Goal: Book appointment/travel/reservation

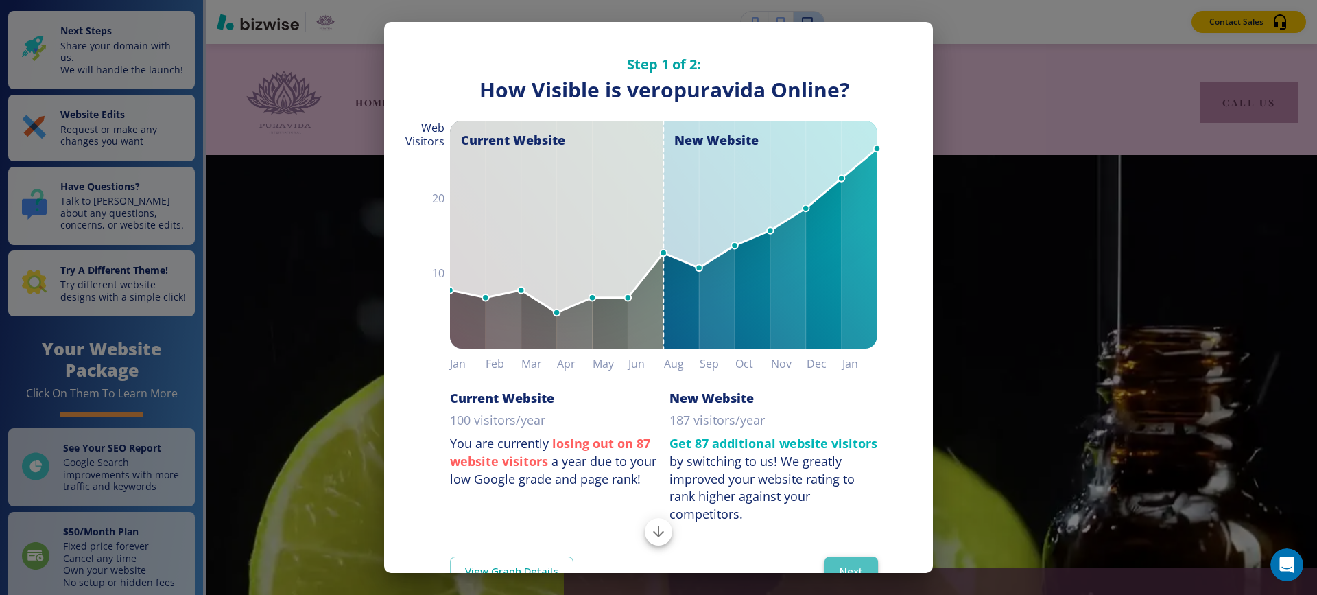
click at [840, 558] on button "Next" at bounding box center [852, 570] width 54 height 29
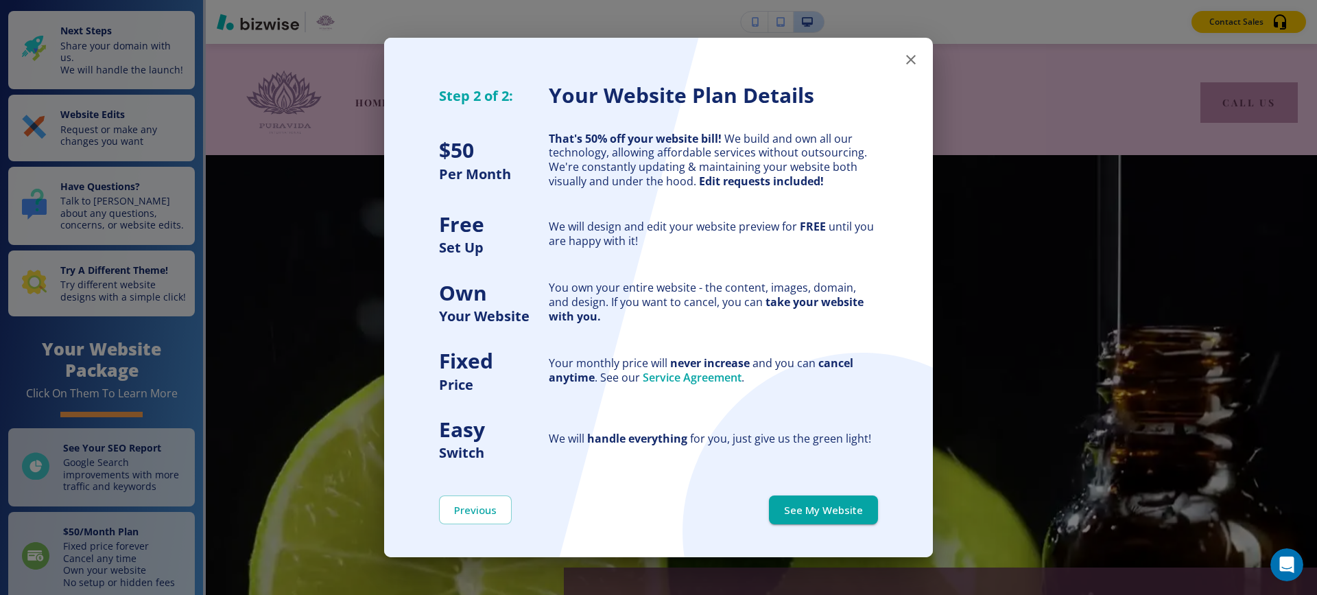
click at [825, 508] on button "See My Website" at bounding box center [823, 509] width 109 height 29
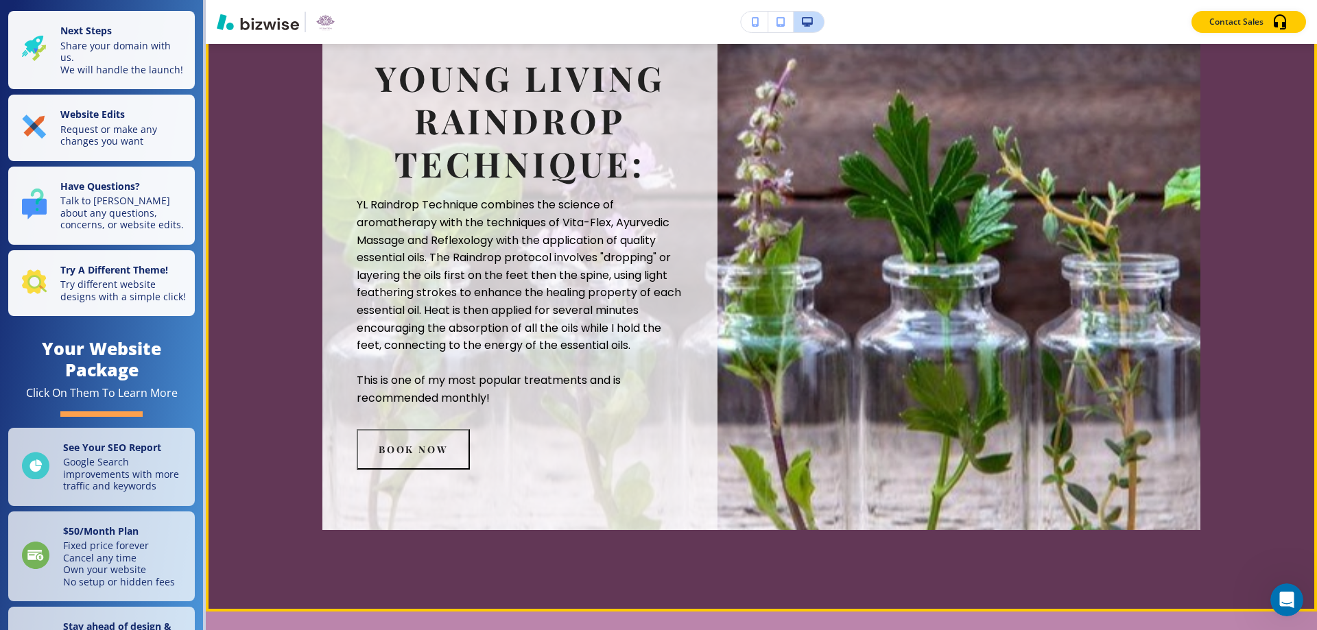
scroll to position [2950, 0]
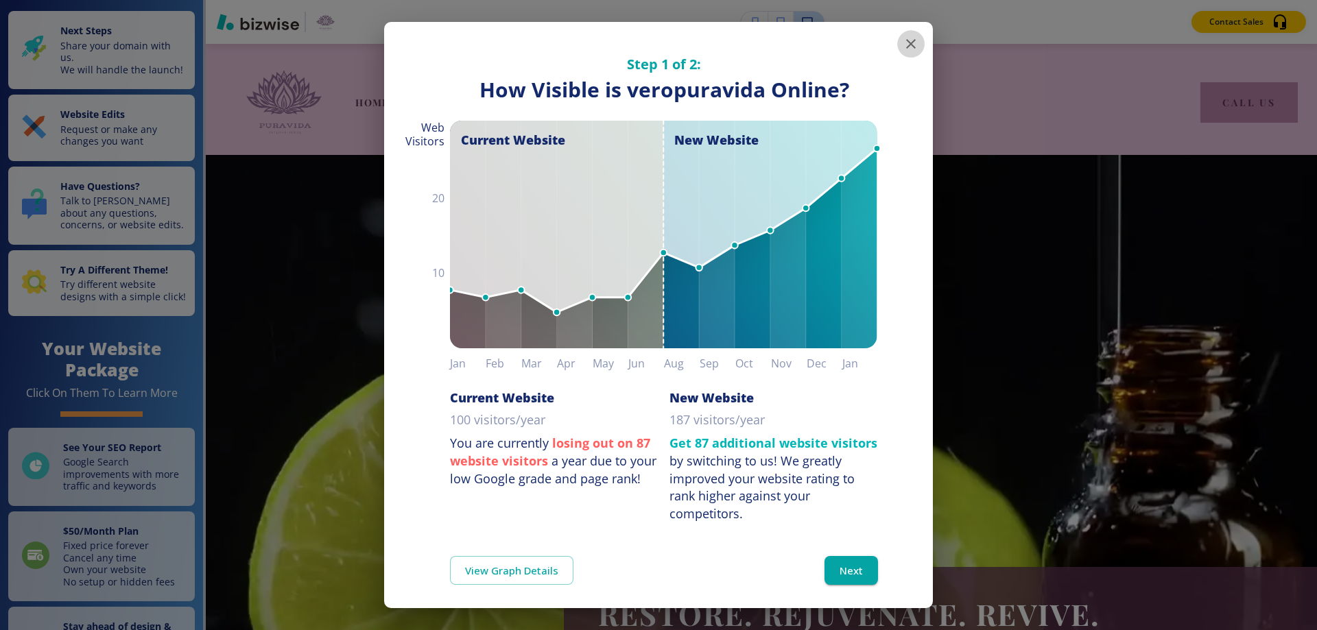
click at [903, 42] on icon "button" at bounding box center [911, 44] width 16 height 16
click at [840, 569] on button "Next" at bounding box center [852, 570] width 54 height 29
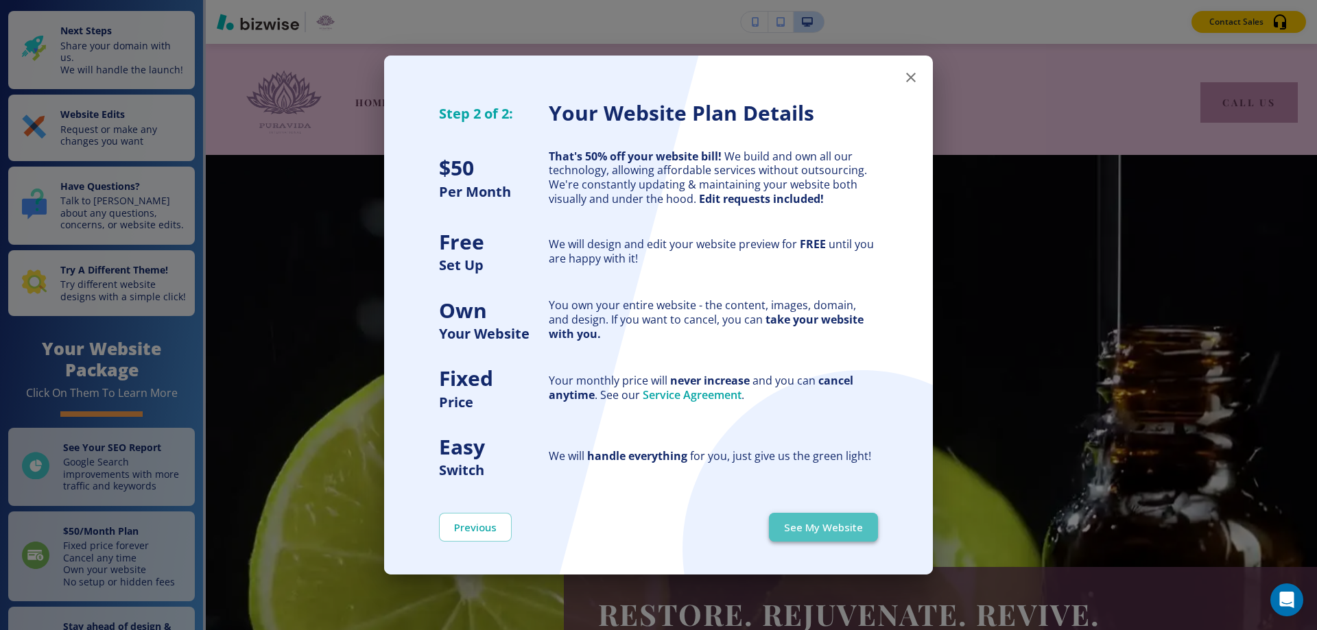
click at [829, 524] on button "See My Website" at bounding box center [823, 527] width 109 height 29
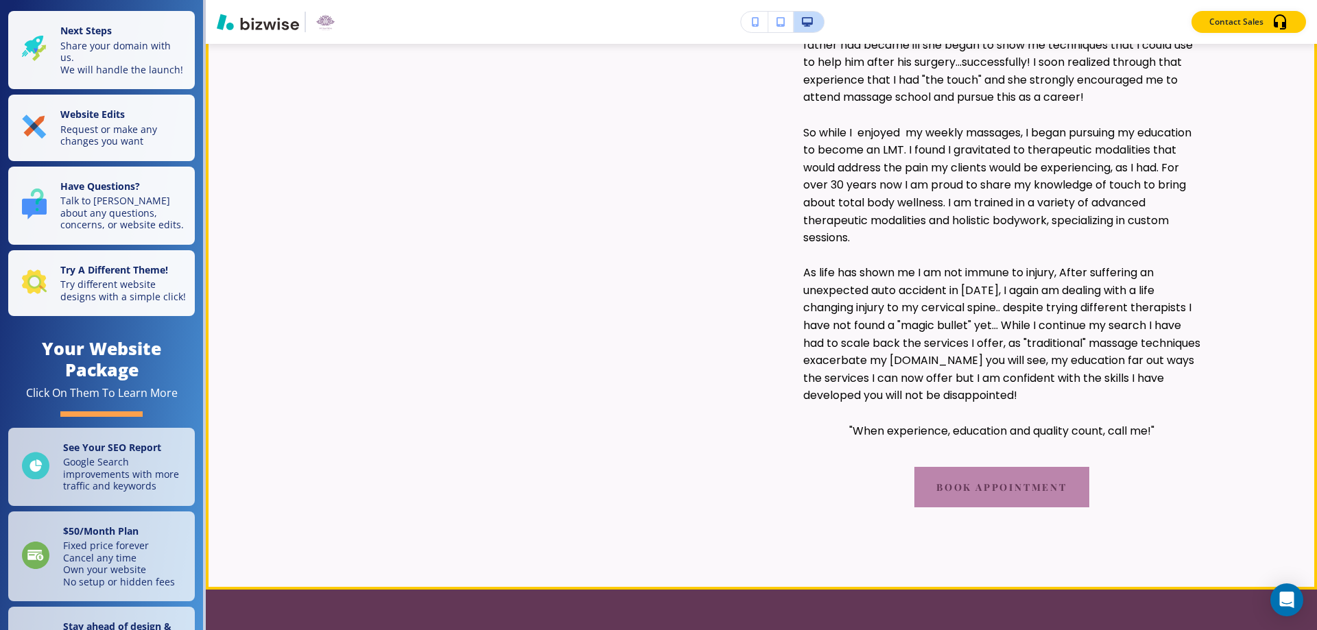
scroll to position [1166, 0]
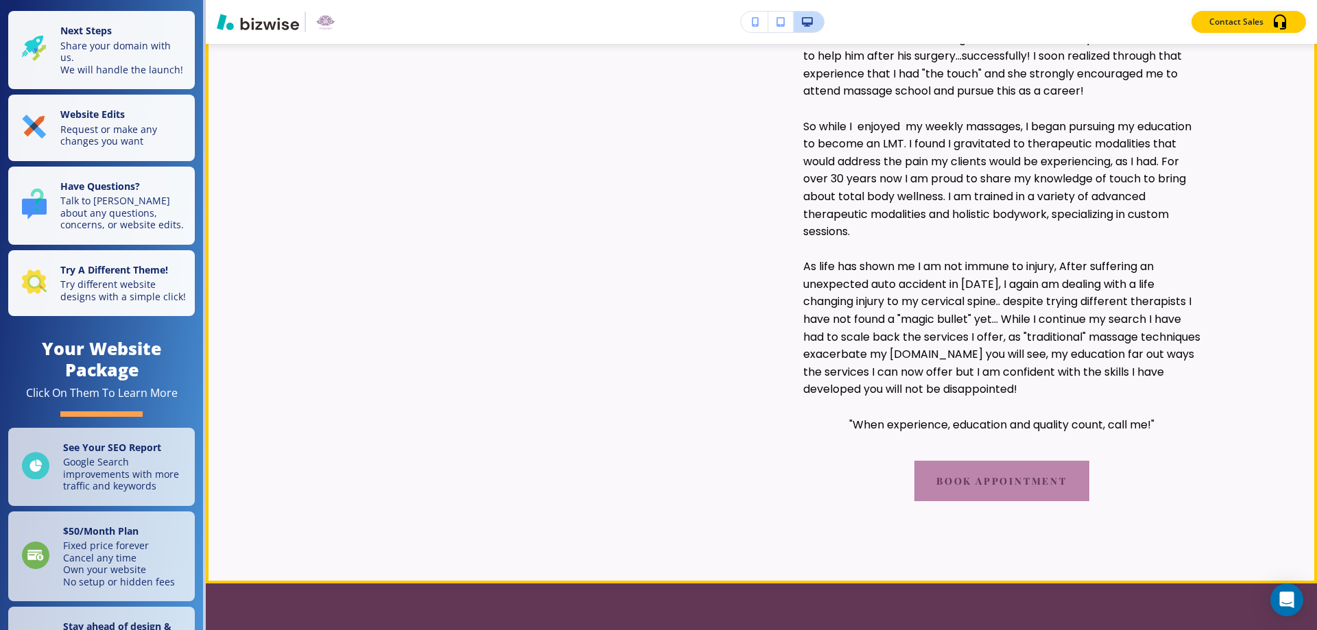
click at [824, 373] on span "As life has shown me I am not immune to injury, After suffering an unexpected a…" at bounding box center [1003, 328] width 400 height 139
click at [1031, 478] on button "book appointment" at bounding box center [1002, 481] width 175 height 40
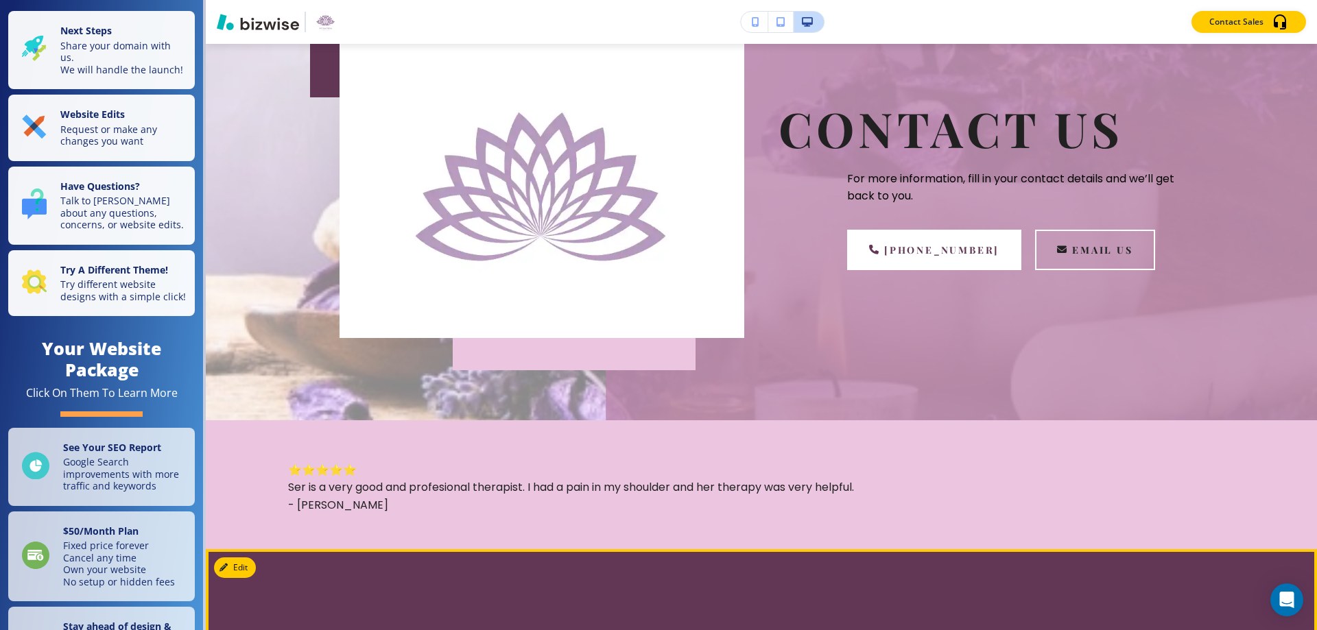
scroll to position [206, 0]
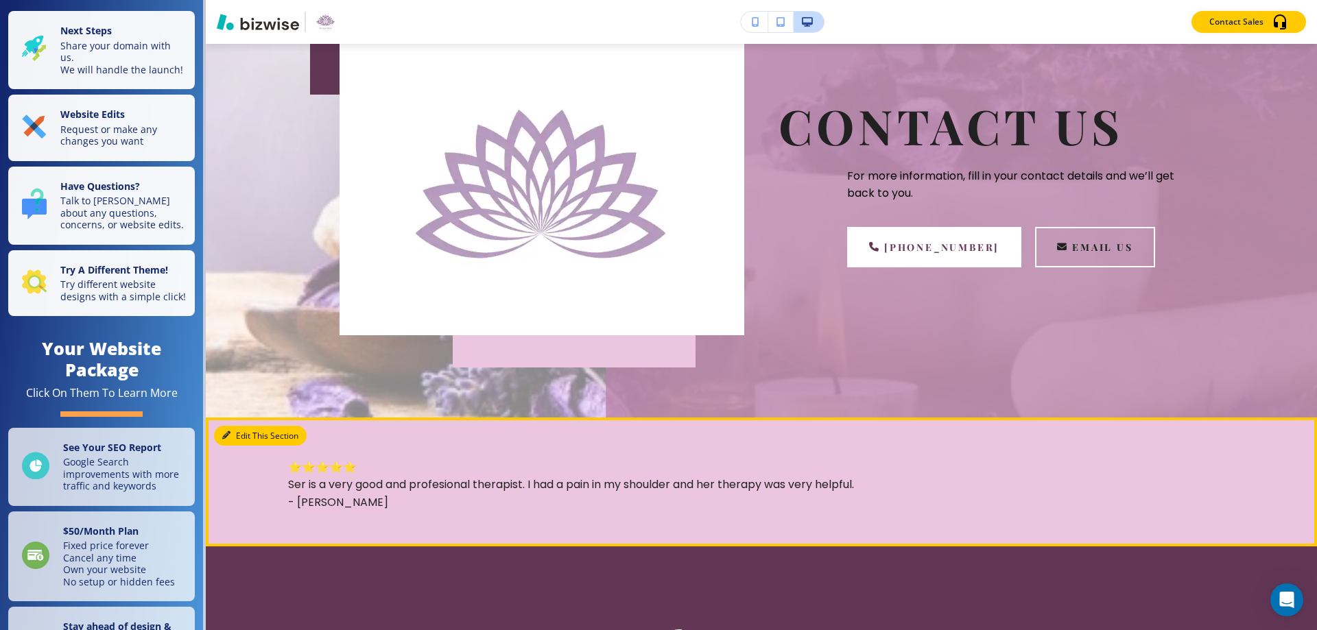
click at [232, 434] on button "Edit This Section" at bounding box center [260, 436] width 93 height 21
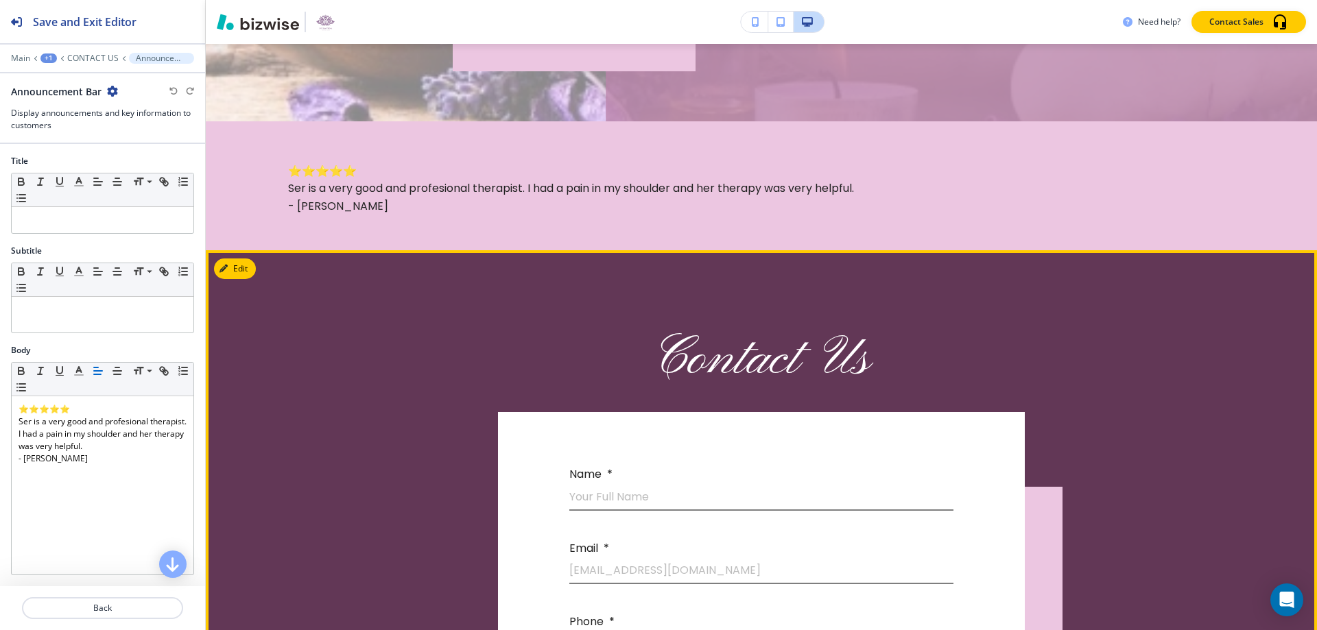
scroll to position [443, 0]
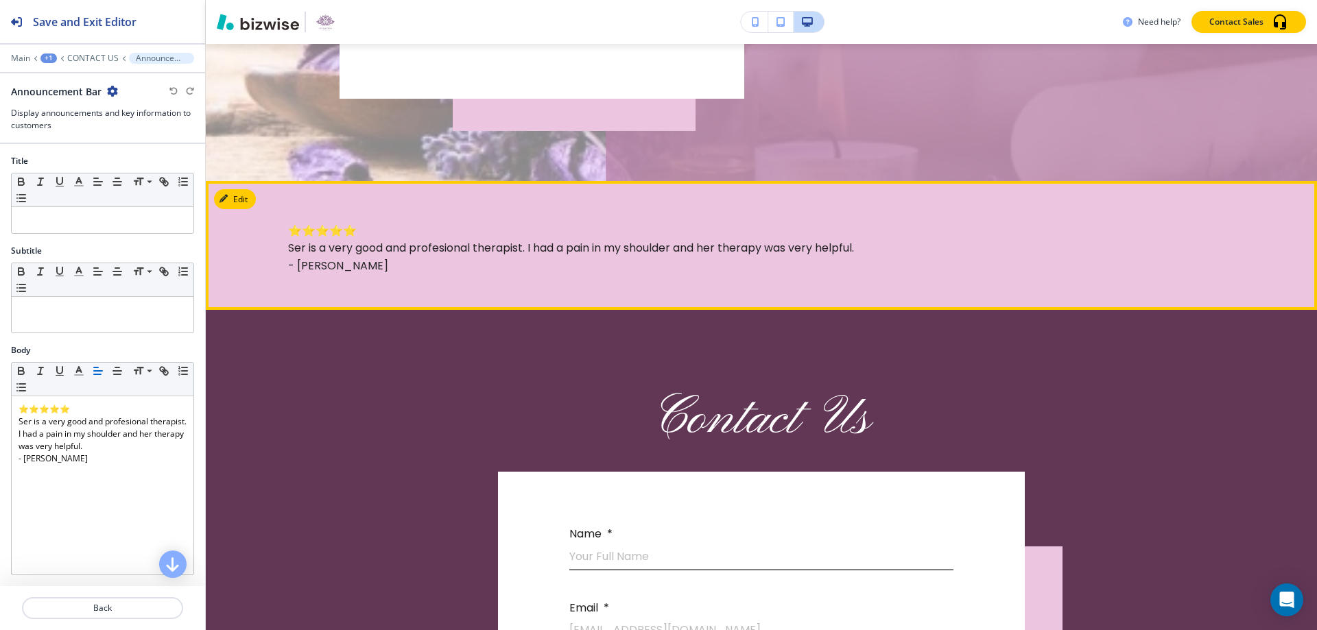
click at [304, 245] on p "⭐⭐⭐⭐⭐ Ser is a very good and profesional therapist. I had a pain in my shoulder…" at bounding box center [761, 248] width 947 height 53
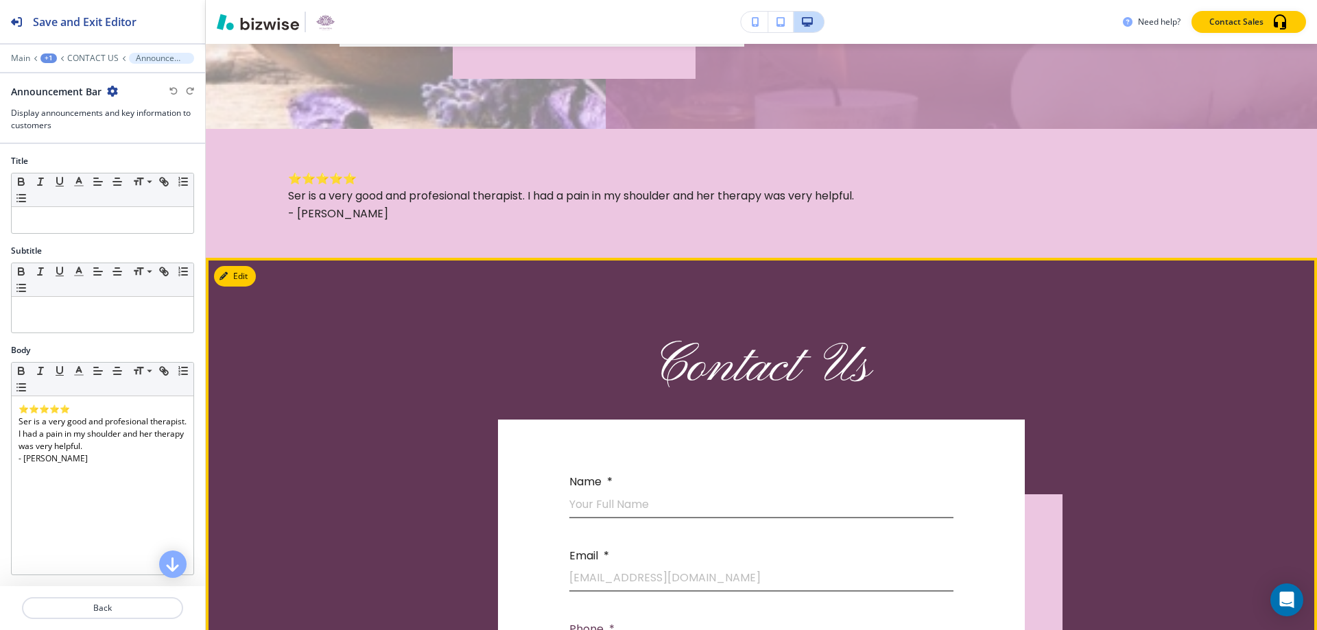
scroll to position [648, 0]
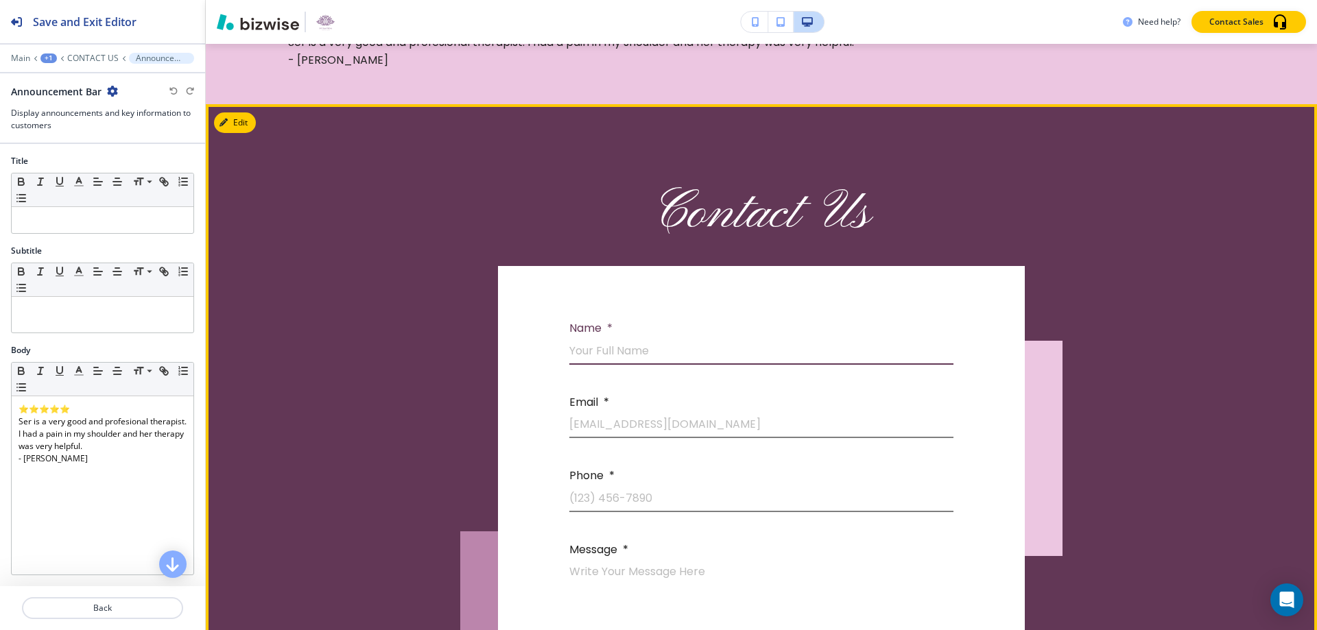
click at [595, 349] on input "Your Full Name" at bounding box center [761, 354] width 384 height 22
type input "[PERSON_NAME]"
click at [652, 412] on div "Email *" at bounding box center [761, 405] width 384 height 23
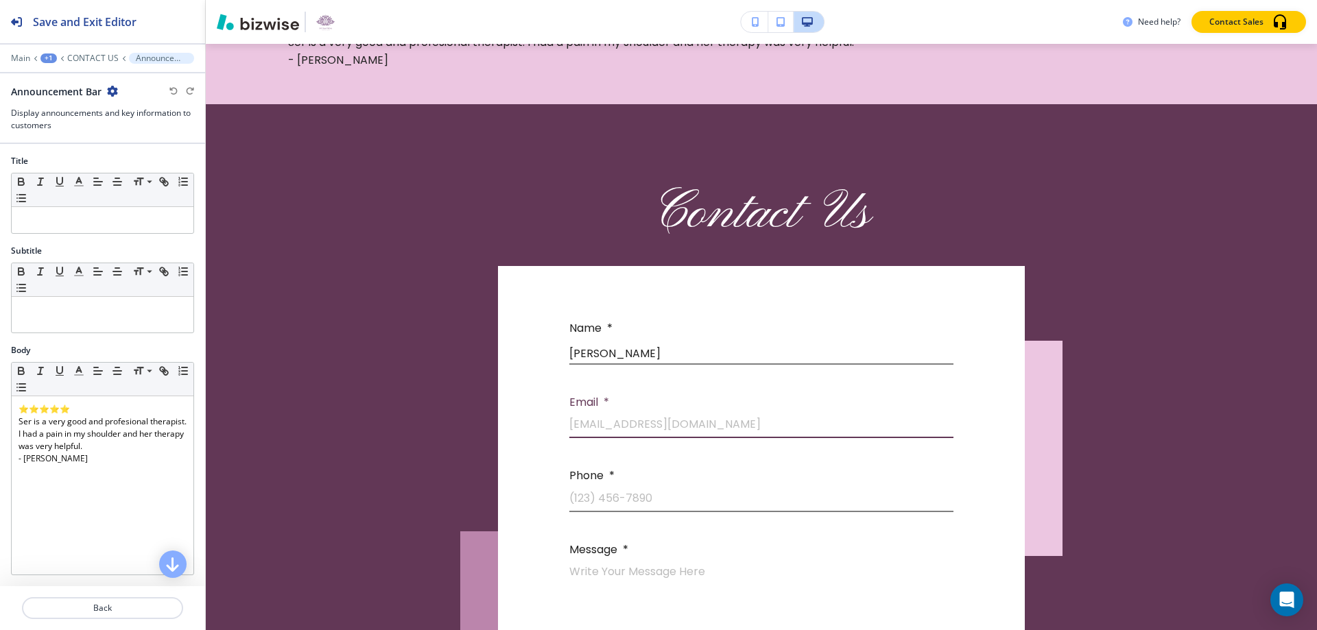
click at [591, 419] on input "[EMAIL_ADDRESS][DOMAIN_NAME]" at bounding box center [761, 427] width 384 height 22
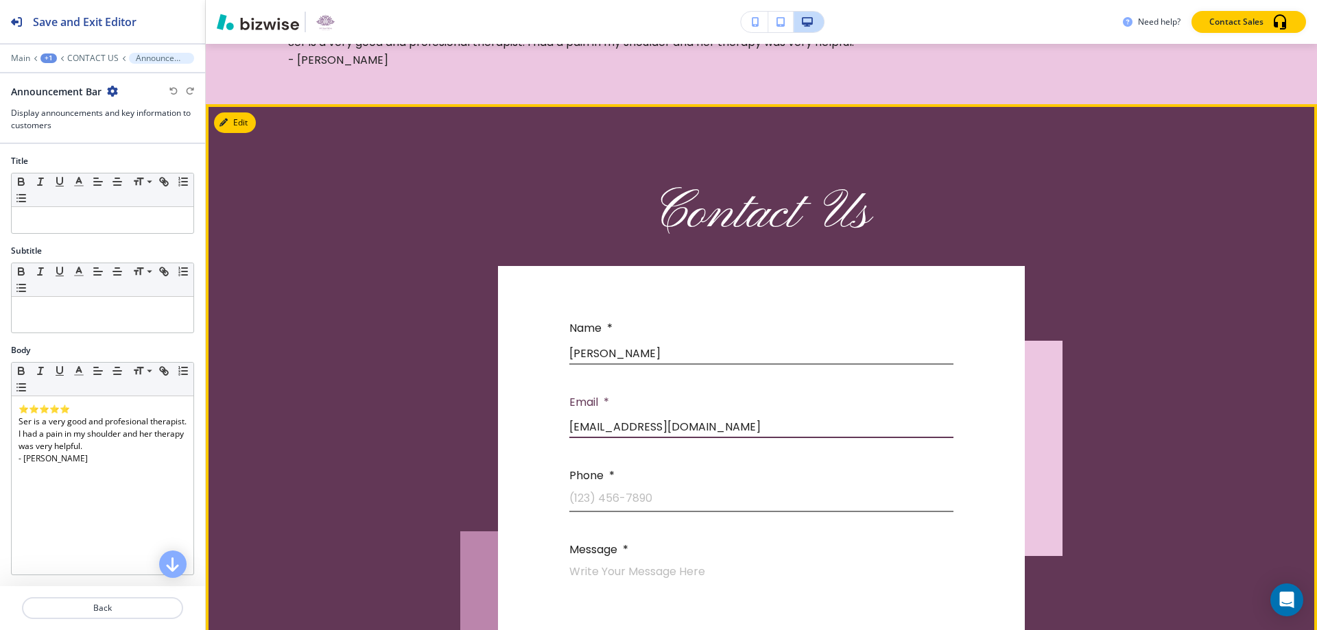
click at [583, 427] on input "[EMAIL_ADDRESS][DOMAIN_NAME]" at bounding box center [761, 427] width 384 height 22
type input "[EMAIL_ADDRESS][DOMAIN_NAME]"
click at [602, 493] on input "(123) 456-7890" at bounding box center [761, 502] width 384 height 22
type input "[PHONE_NUMBER]"
click at [620, 566] on div "x" at bounding box center [761, 599] width 384 height 69
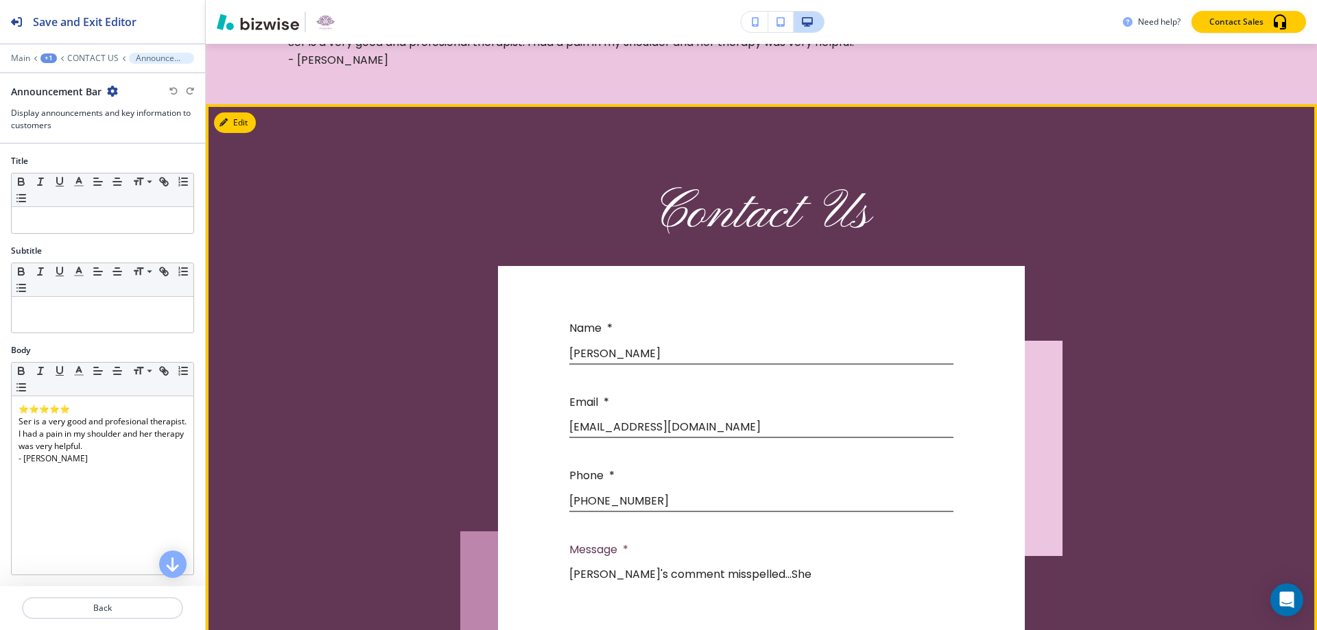
click at [742, 569] on textarea "[PERSON_NAME]'s comment misspelled...She" at bounding box center [761, 598] width 384 height 63
click at [753, 573] on textarea "[PERSON_NAME]'s comment misspelled.. .She" at bounding box center [761, 598] width 384 height 63
click at [742, 574] on textarea "[PERSON_NAME]'s comment misspelled.. She" at bounding box center [761, 598] width 384 height 63
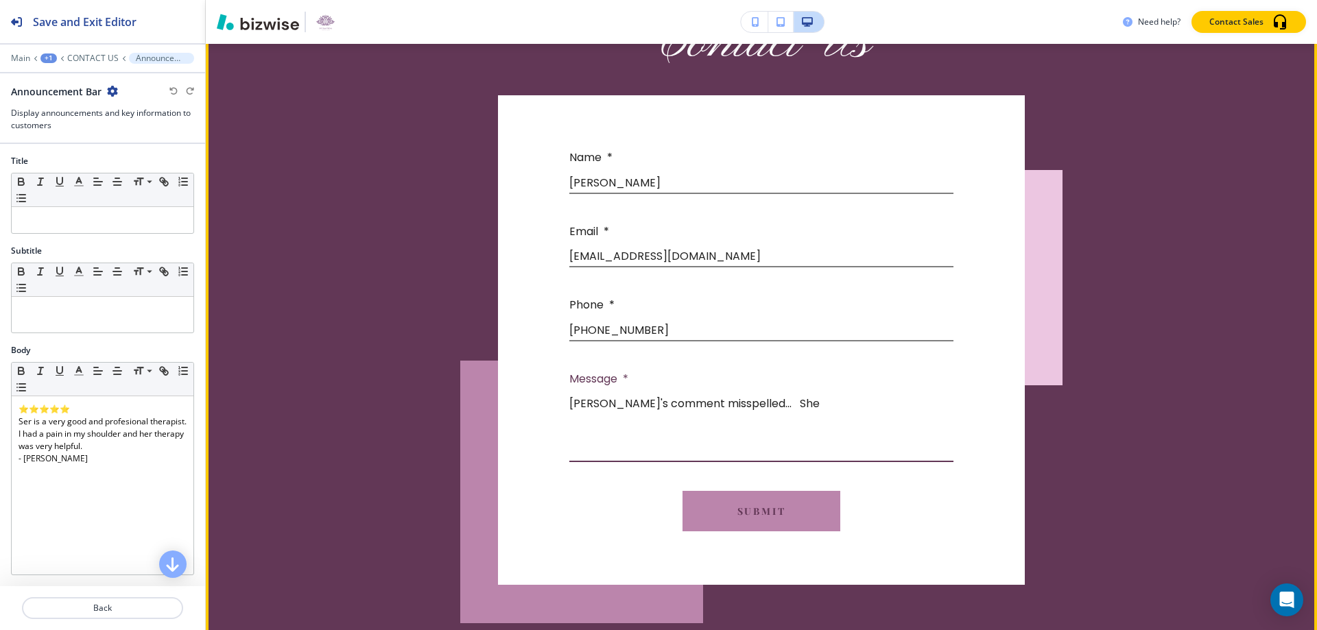
scroll to position [854, 0]
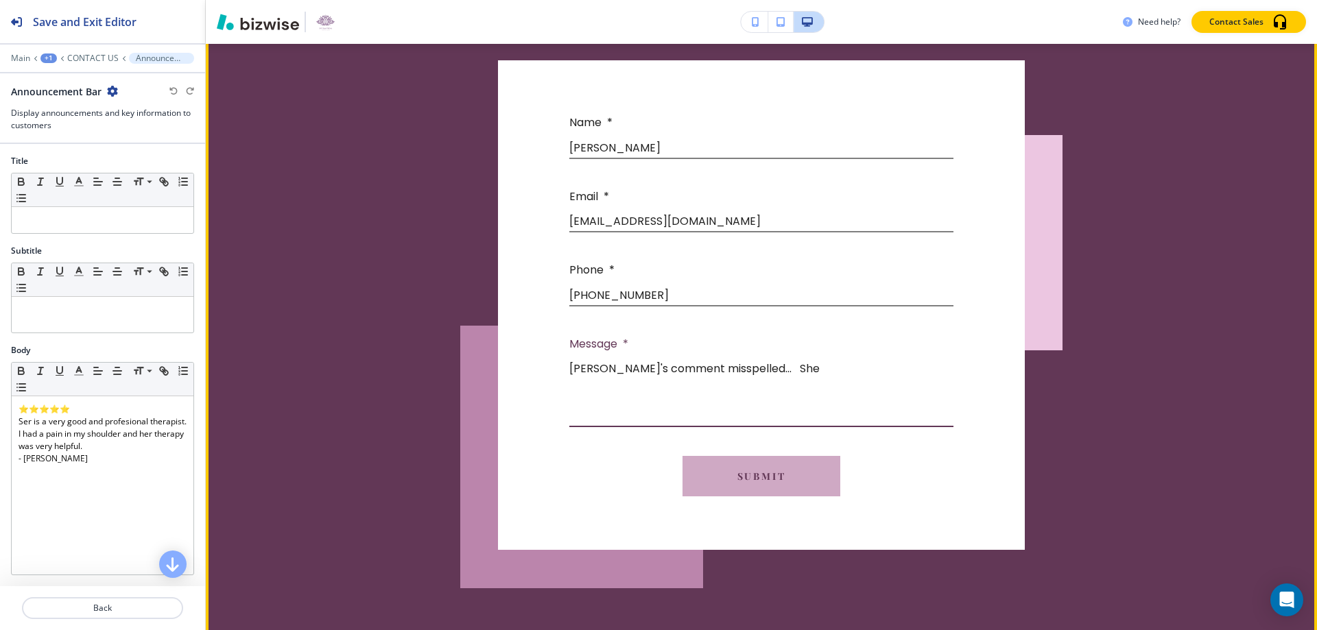
type textarea "[PERSON_NAME]'s comment misspelled... She"
click at [776, 478] on button "Submit" at bounding box center [762, 477] width 158 height 40
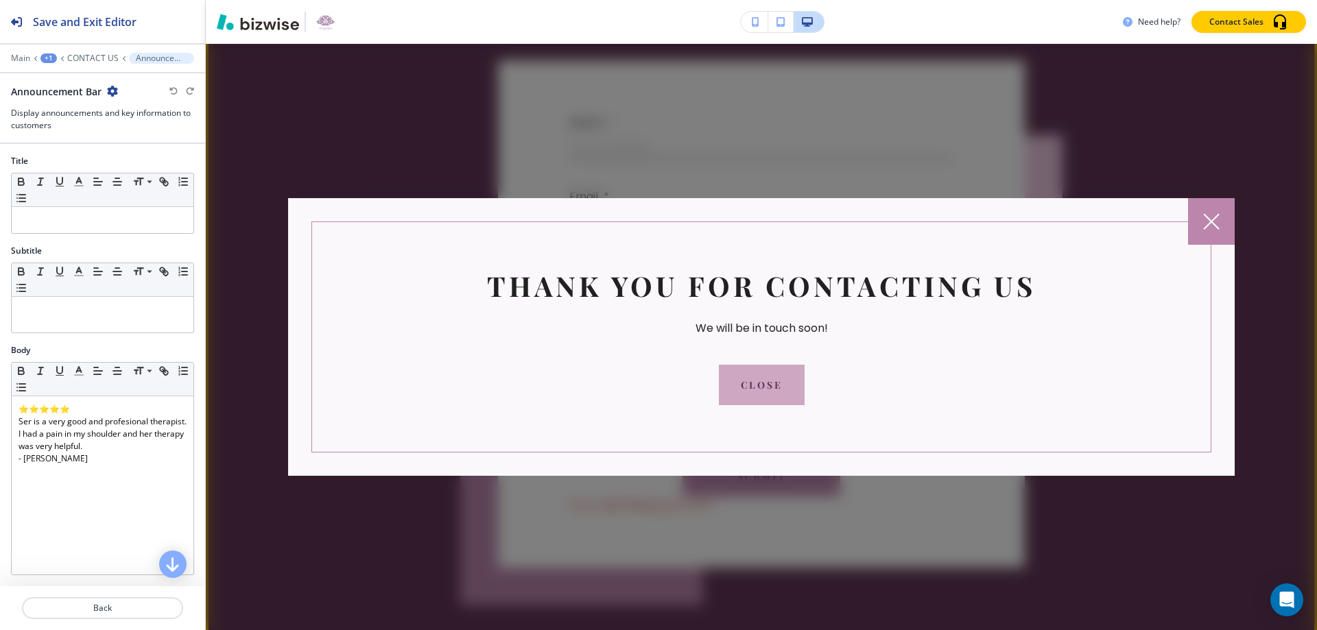
click at [755, 384] on button "Close" at bounding box center [762, 385] width 86 height 40
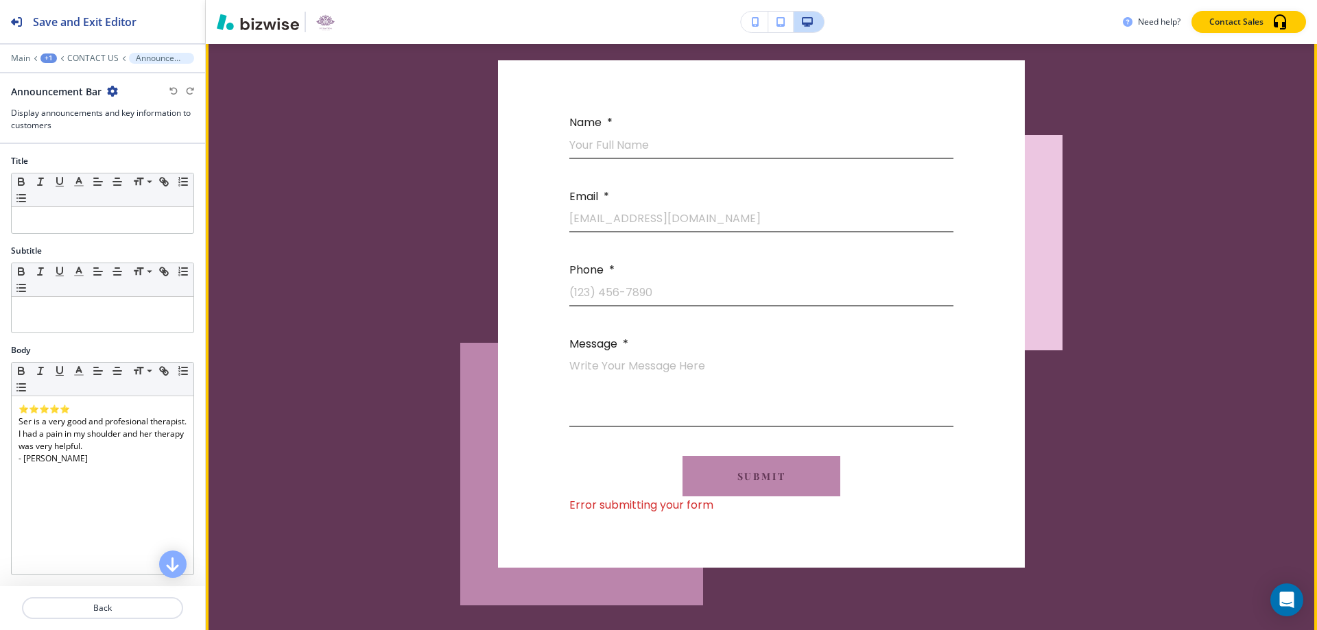
click at [412, 275] on div "Contact Us Name * Your Full Name Email * [EMAIL_ADDRESS][DOMAIN_NAME] Phone * […" at bounding box center [761, 293] width 878 height 790
click at [1120, 260] on div "Contact Us Name * Your Full Name Email * [EMAIL_ADDRESS][DOMAIN_NAME] Phone * […" at bounding box center [761, 293] width 878 height 790
click at [401, 123] on div "Contact Us Name * Your Full Name Email * [EMAIL_ADDRESS][DOMAIN_NAME] Phone * […" at bounding box center [761, 293] width 878 height 790
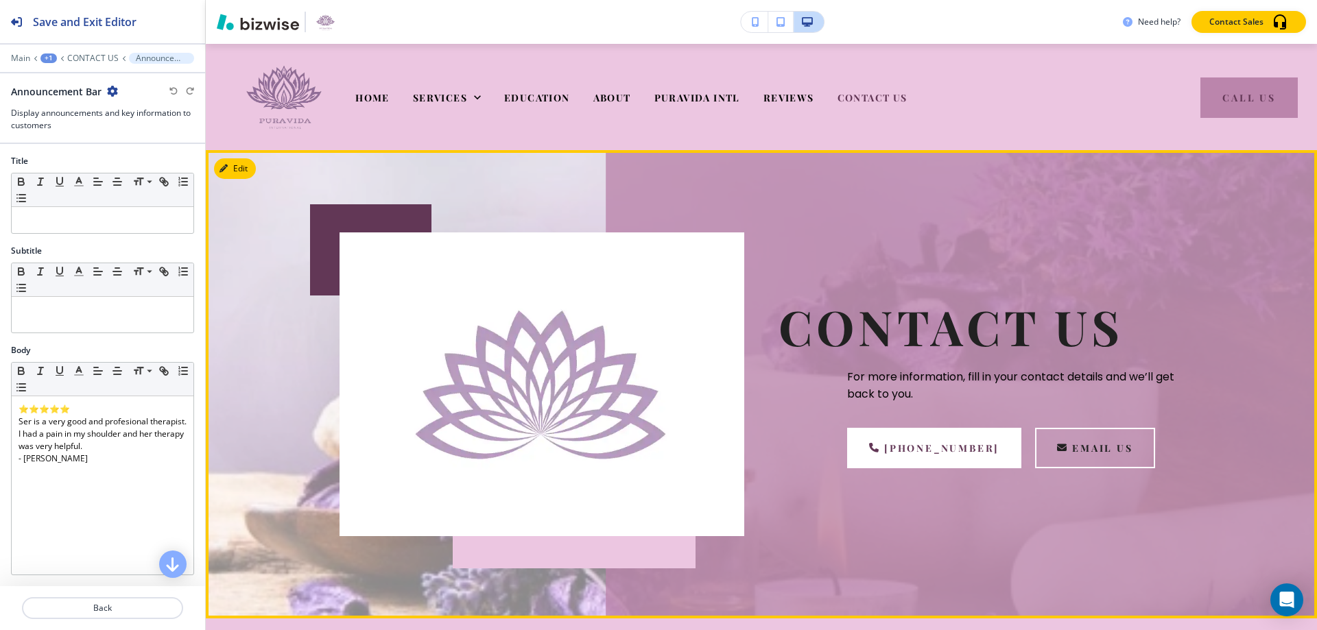
scroll to position [0, 0]
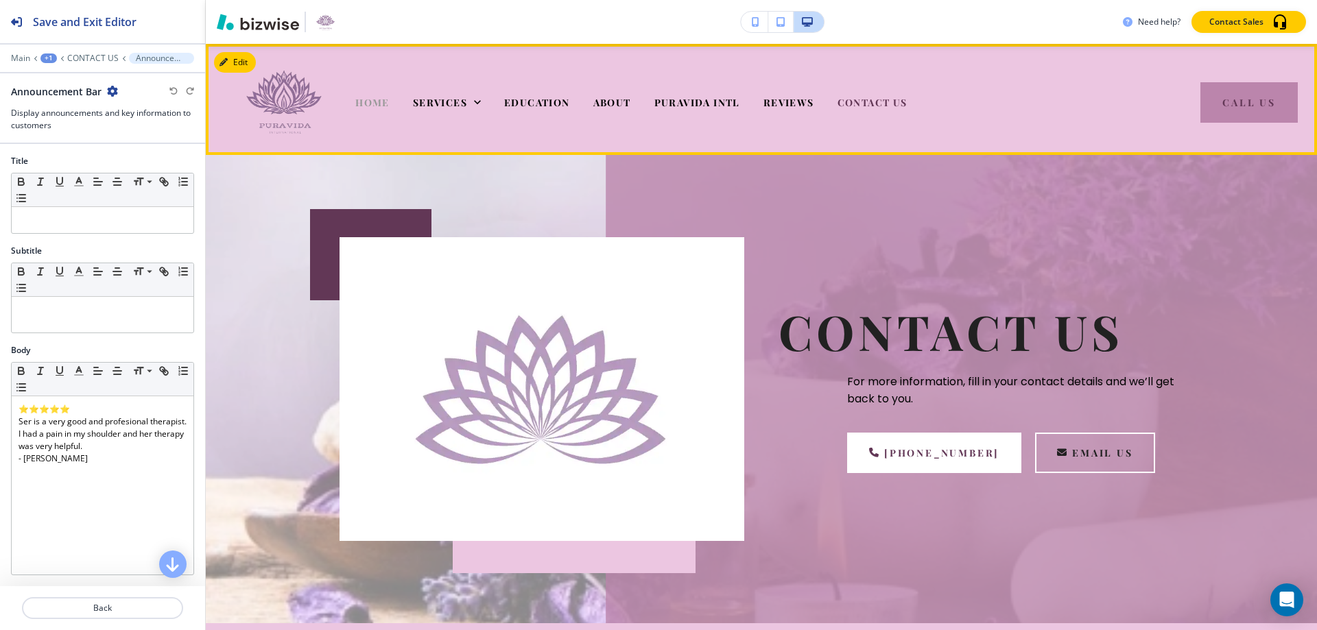
click at [375, 102] on span "HOME" at bounding box center [372, 102] width 34 height 13
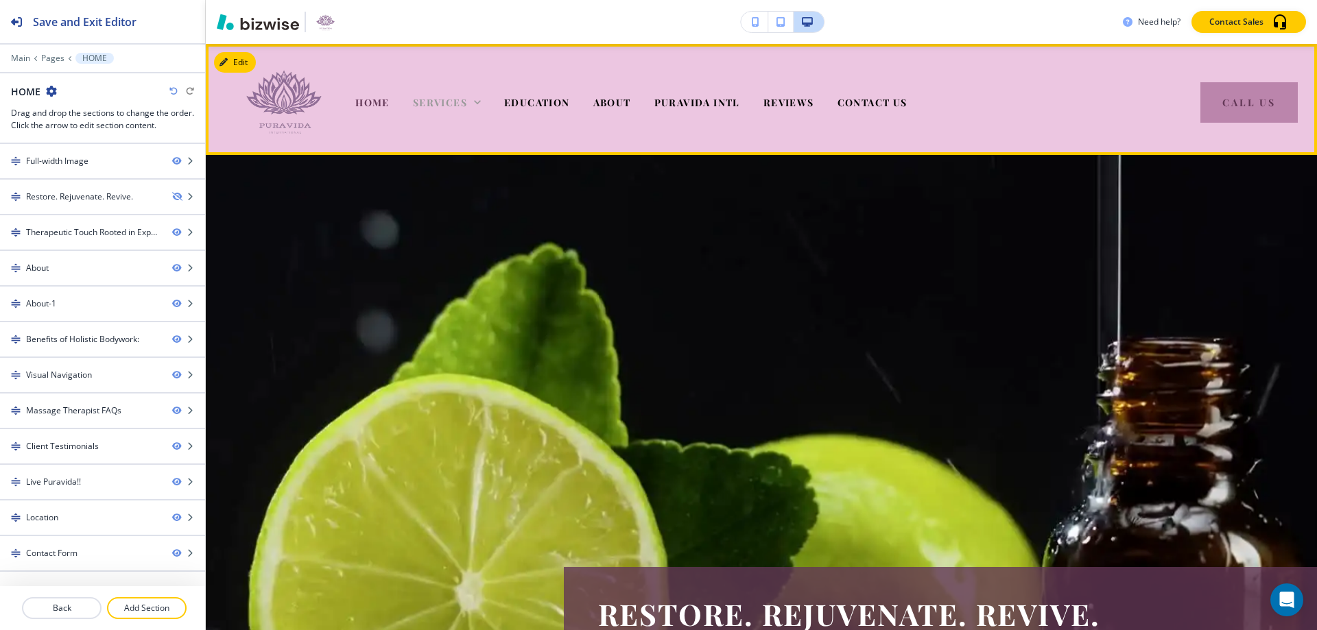
click at [429, 102] on span "SERVICES" at bounding box center [440, 102] width 54 height 13
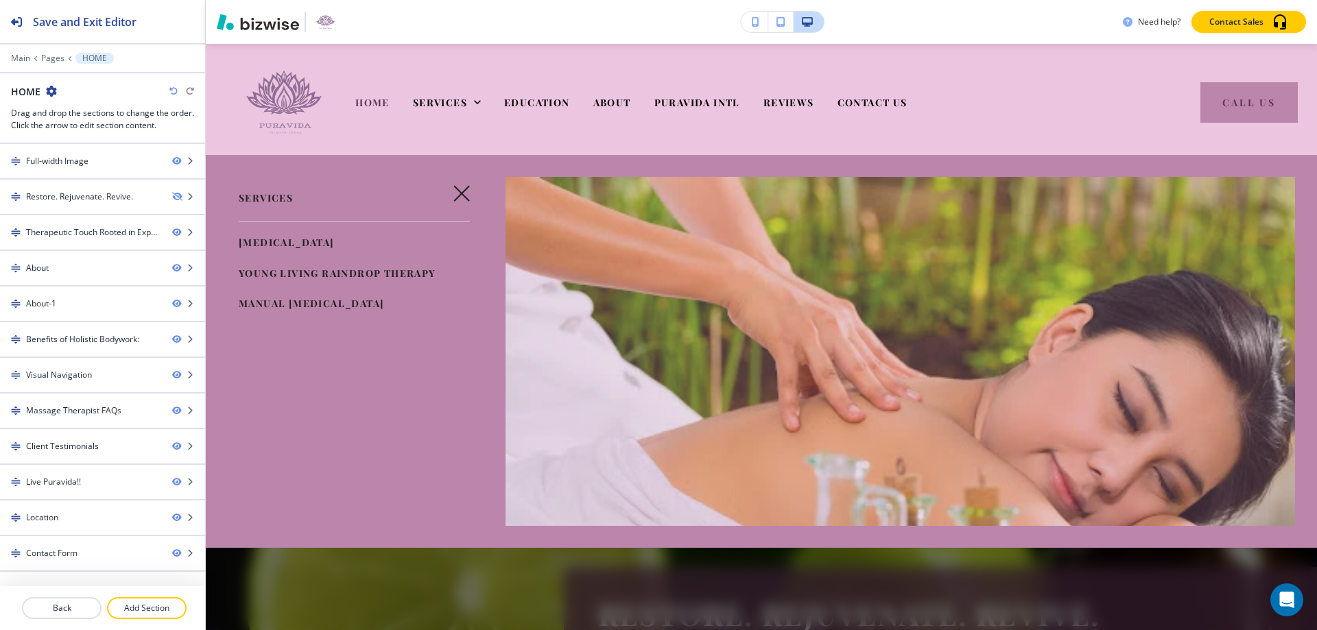
click at [453, 186] on icon "button" at bounding box center [461, 193] width 16 height 16
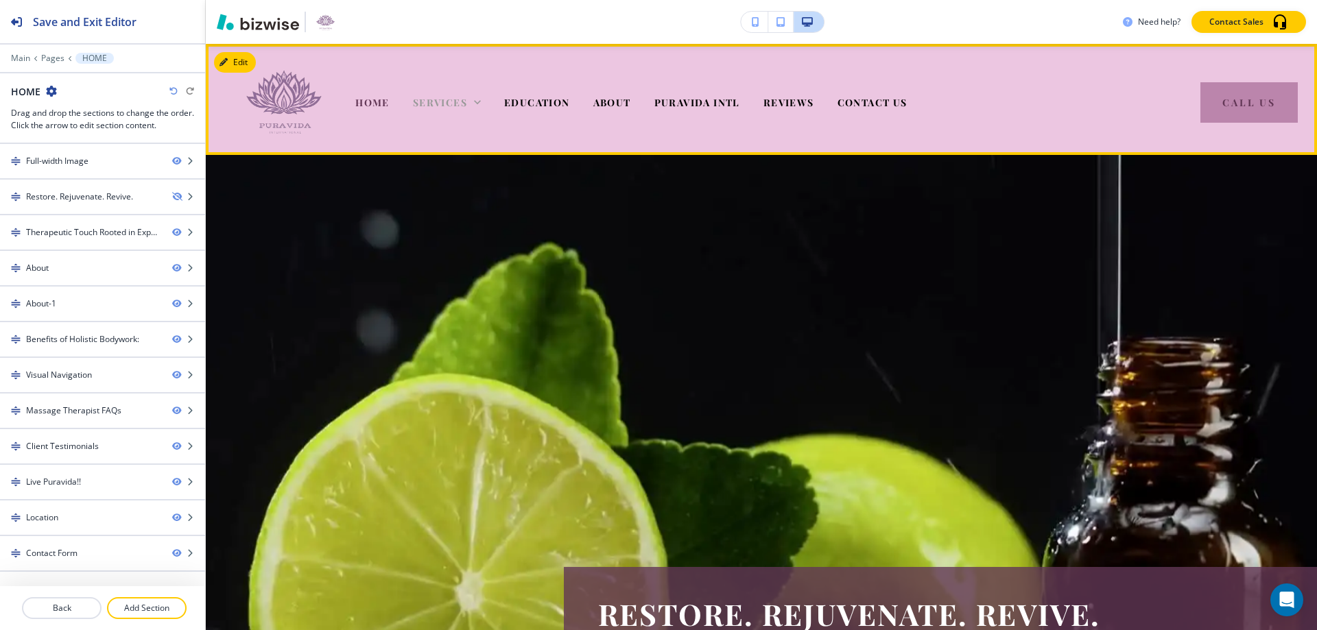
click at [443, 98] on span "SERVICES" at bounding box center [440, 102] width 54 height 13
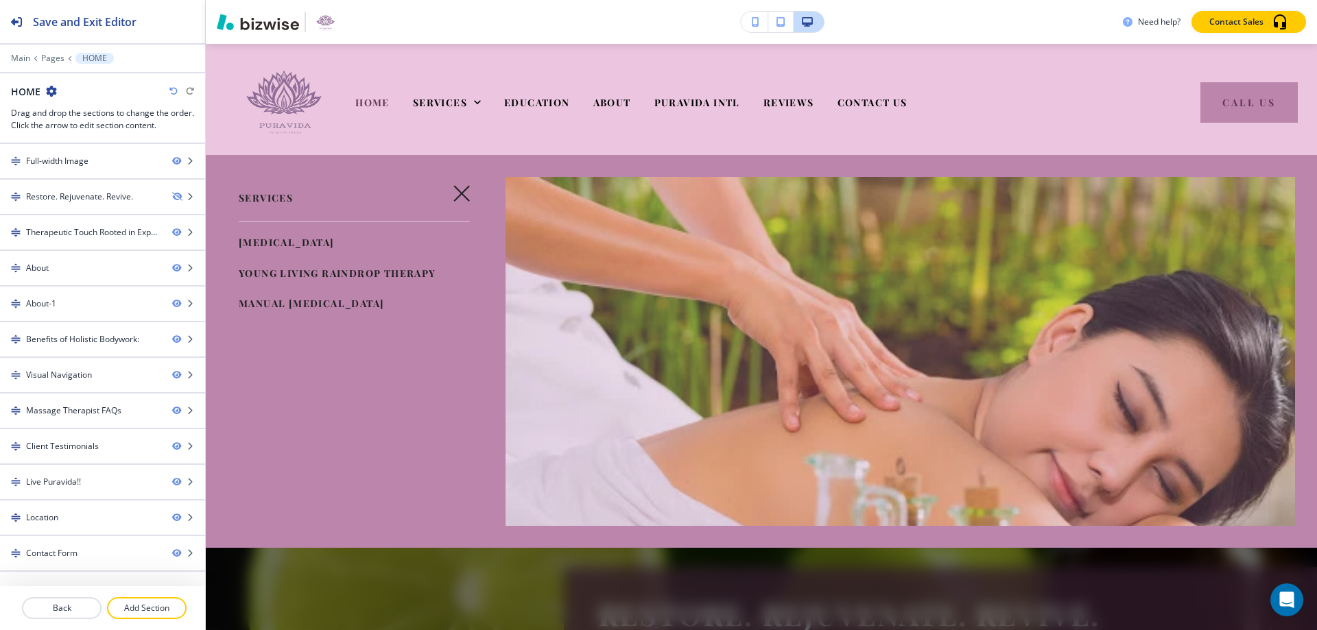
click at [320, 244] on span "[MEDICAL_DATA]" at bounding box center [287, 242] width 96 height 13
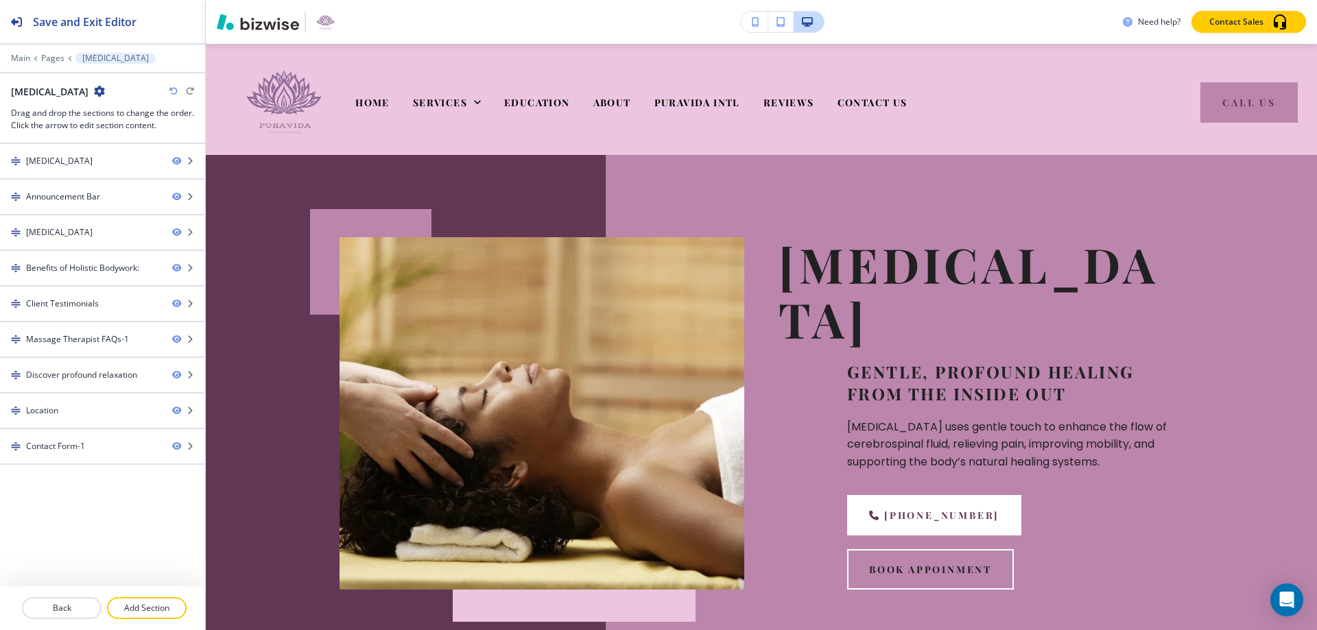
click at [589, 320] on img at bounding box center [542, 413] width 405 height 353
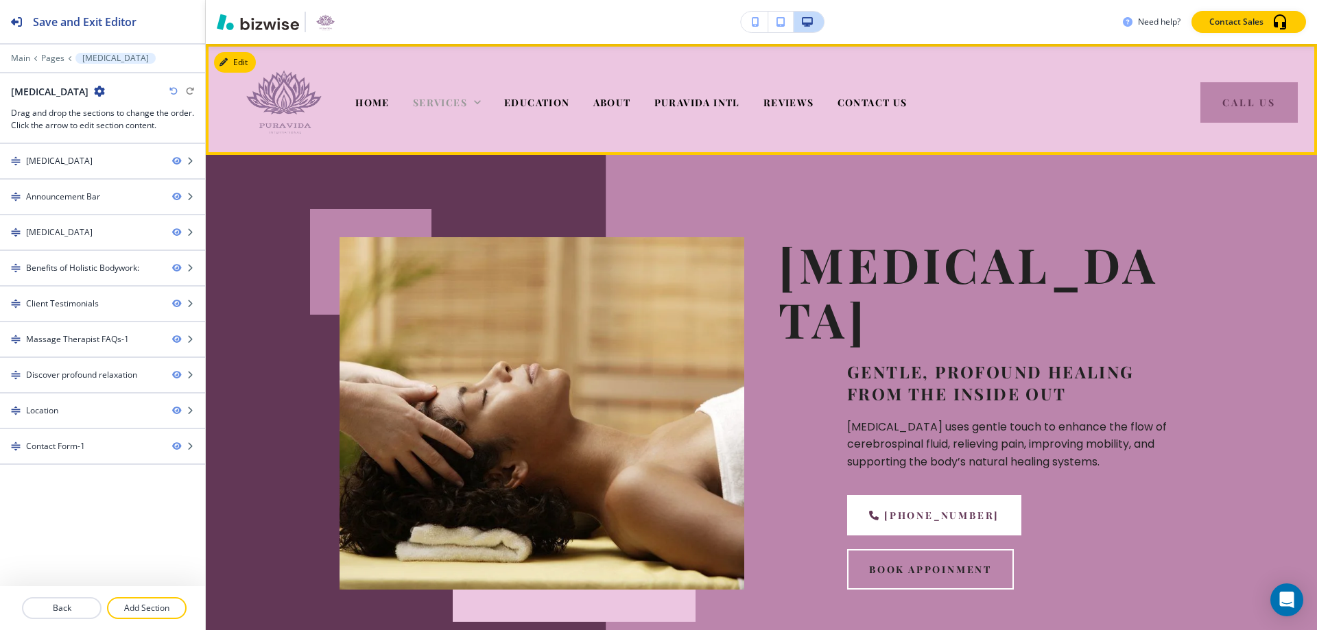
click at [429, 102] on span "SERVICES" at bounding box center [440, 102] width 54 height 13
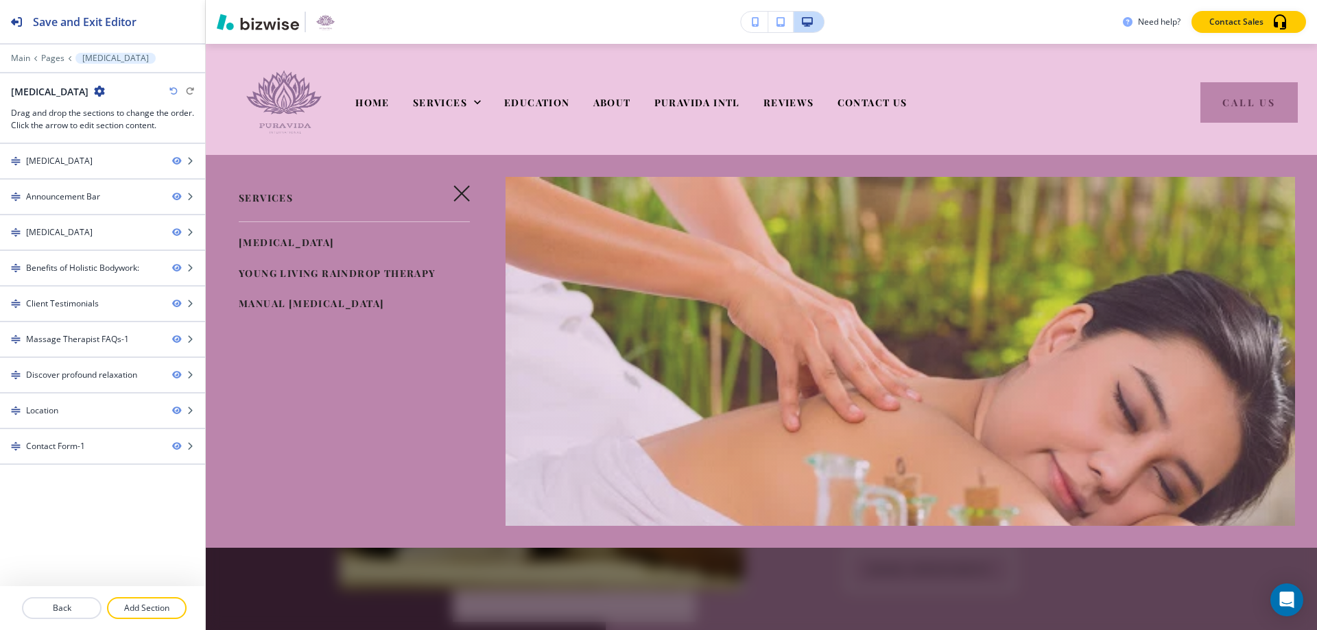
click at [370, 270] on span "YOUNG LIVING RAINDROP THERAPY" at bounding box center [338, 273] width 198 height 13
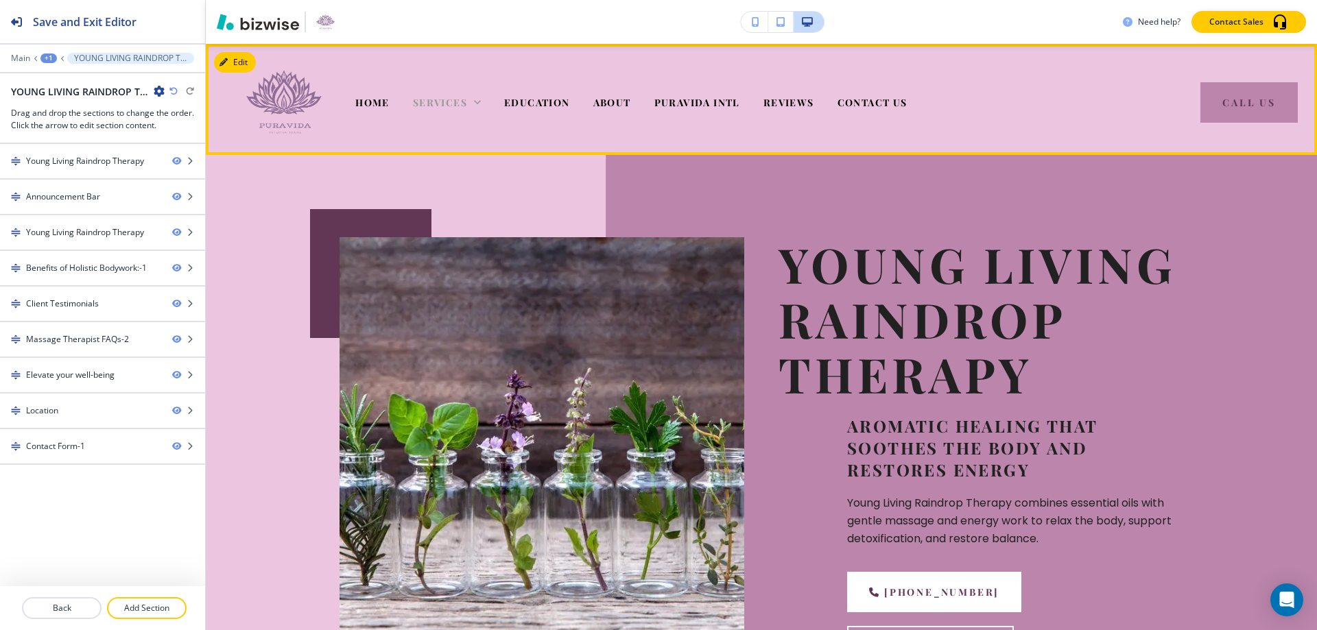
click at [445, 101] on span "SERVICES" at bounding box center [440, 102] width 54 height 13
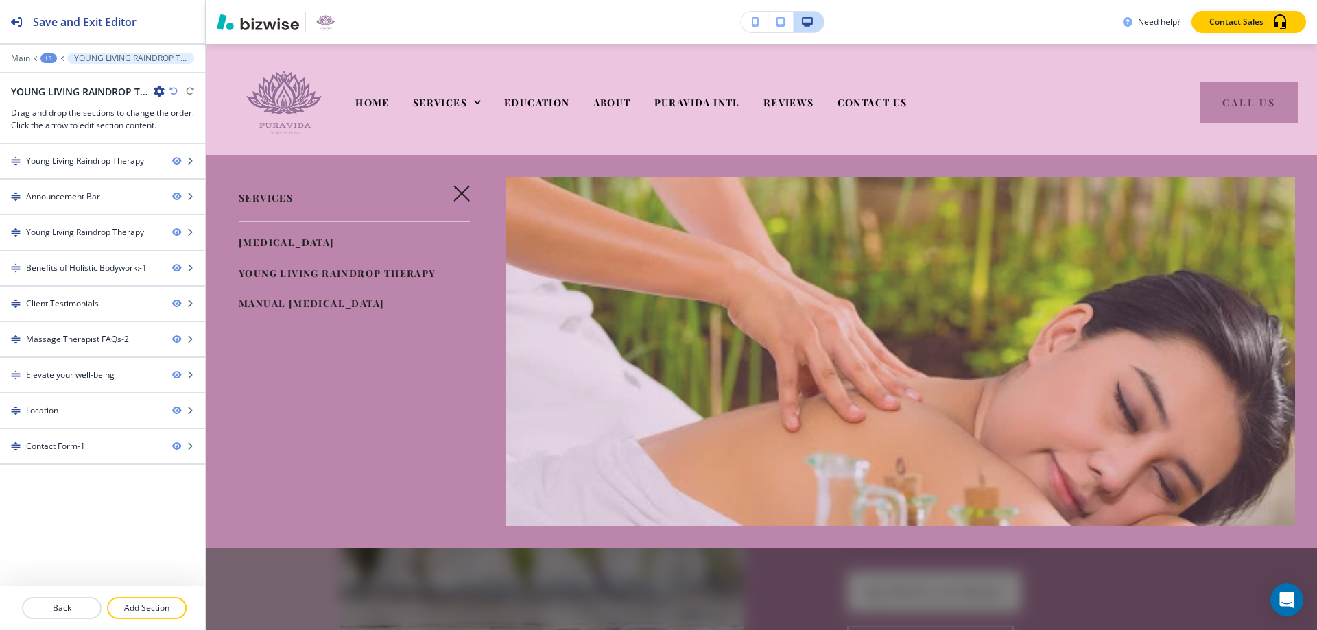
click at [375, 301] on span "MANUAL [MEDICAL_DATA]" at bounding box center [311, 303] width 145 height 13
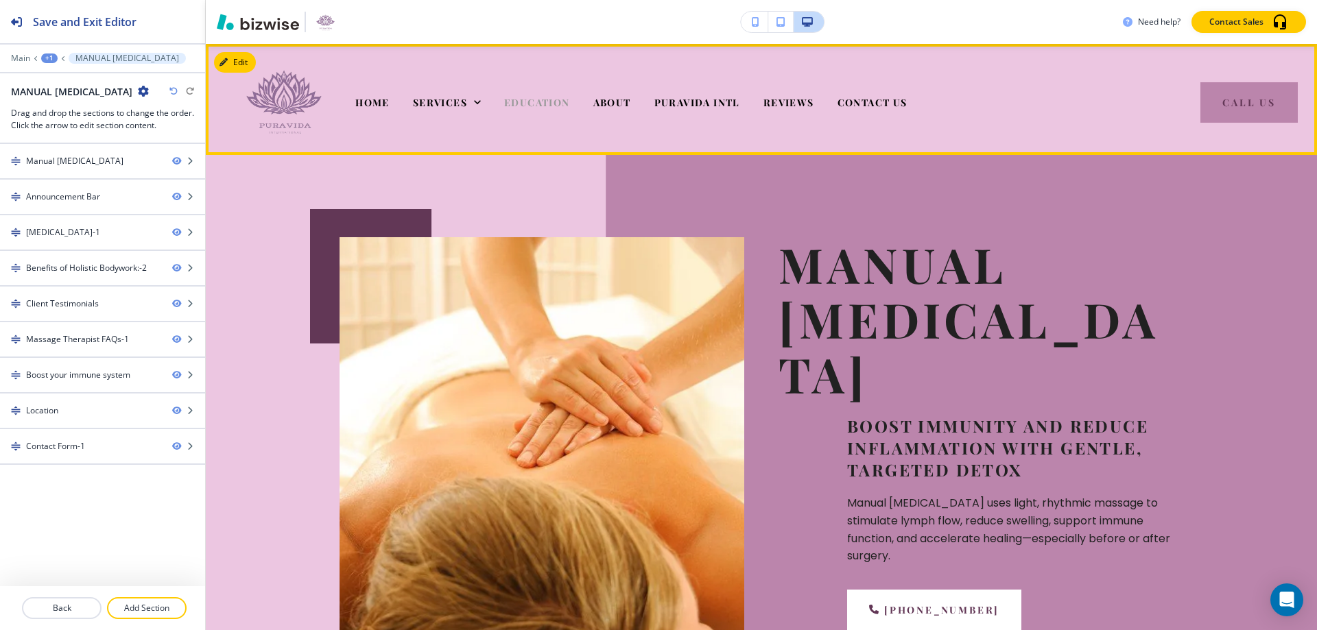
click at [537, 106] on span "EDUCATION" at bounding box center [537, 102] width 66 height 13
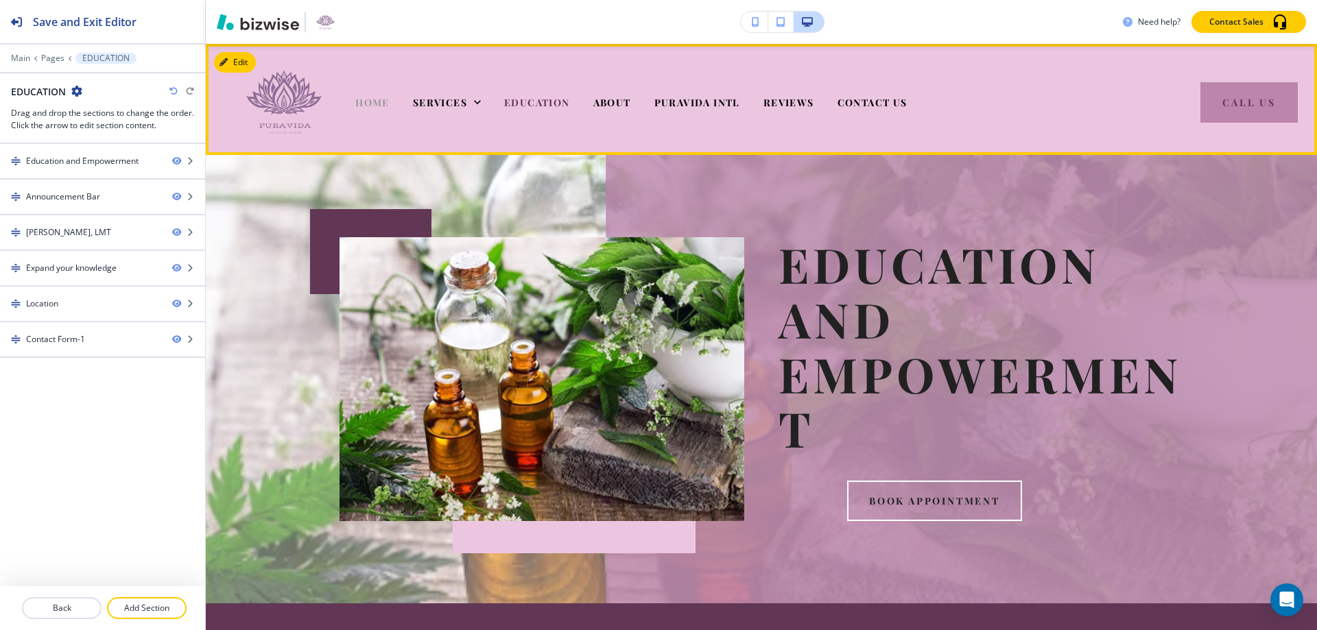
click at [370, 103] on span "HOME" at bounding box center [372, 102] width 34 height 13
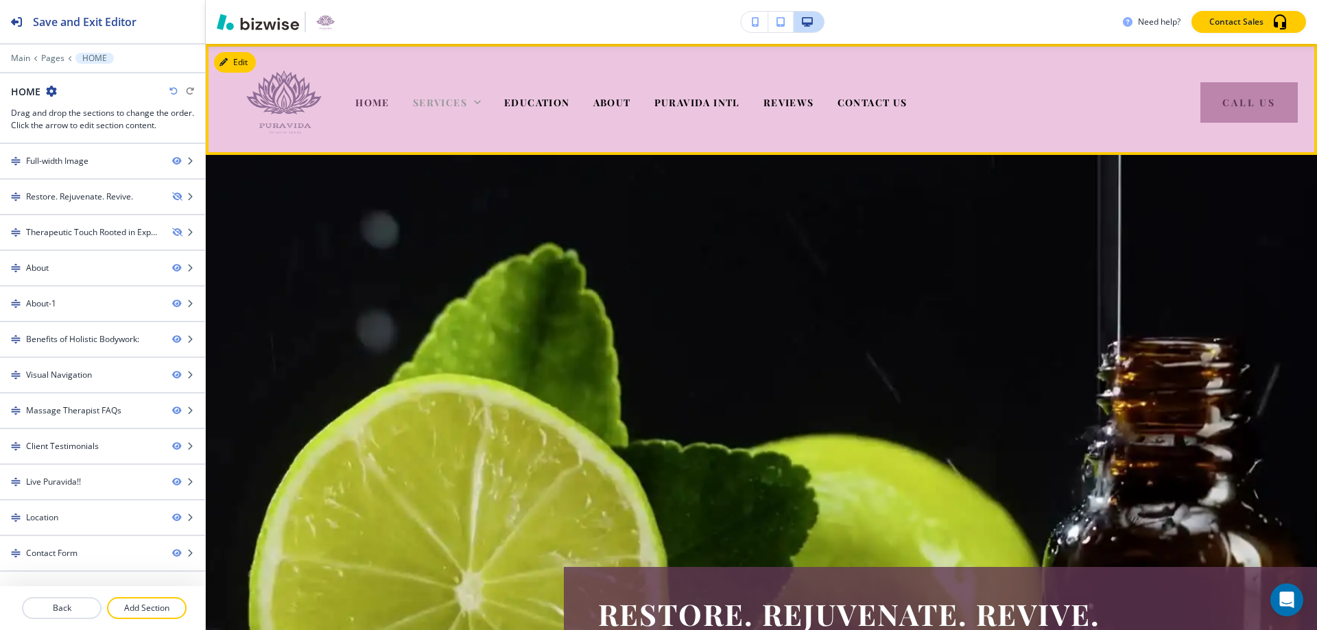
click at [445, 105] on span "SERVICES" at bounding box center [440, 102] width 54 height 13
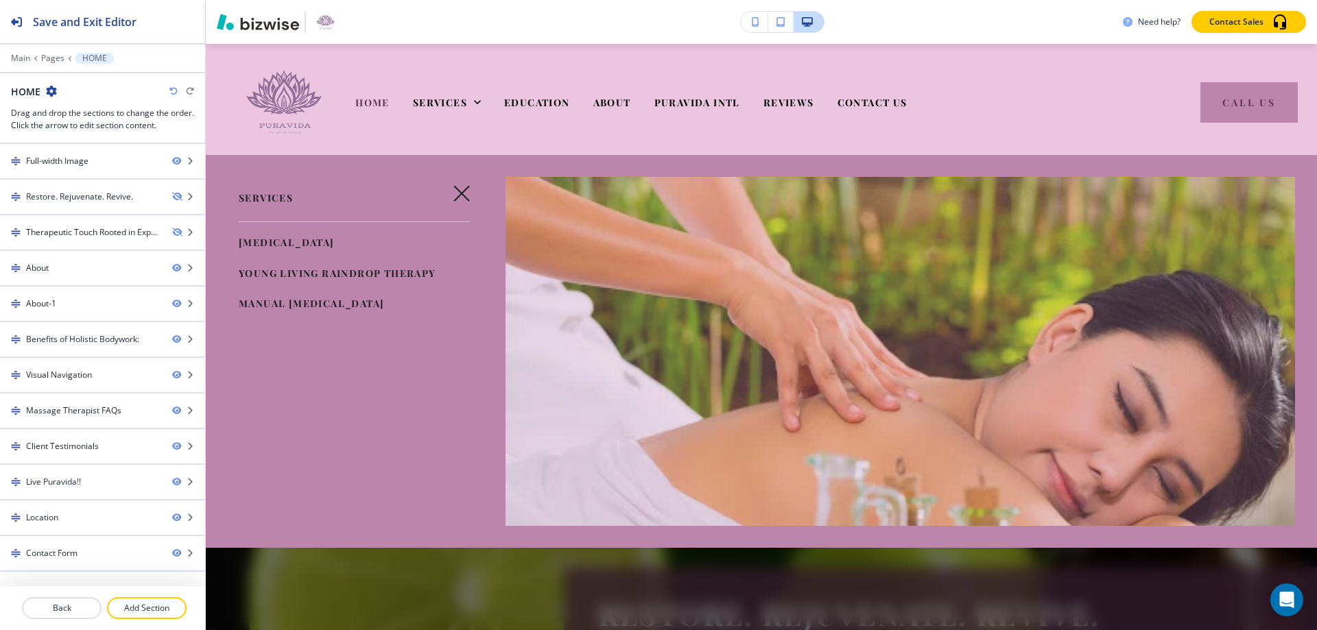
click at [383, 268] on span "YOUNG LIVING RAINDROP THERAPY" at bounding box center [338, 273] width 198 height 13
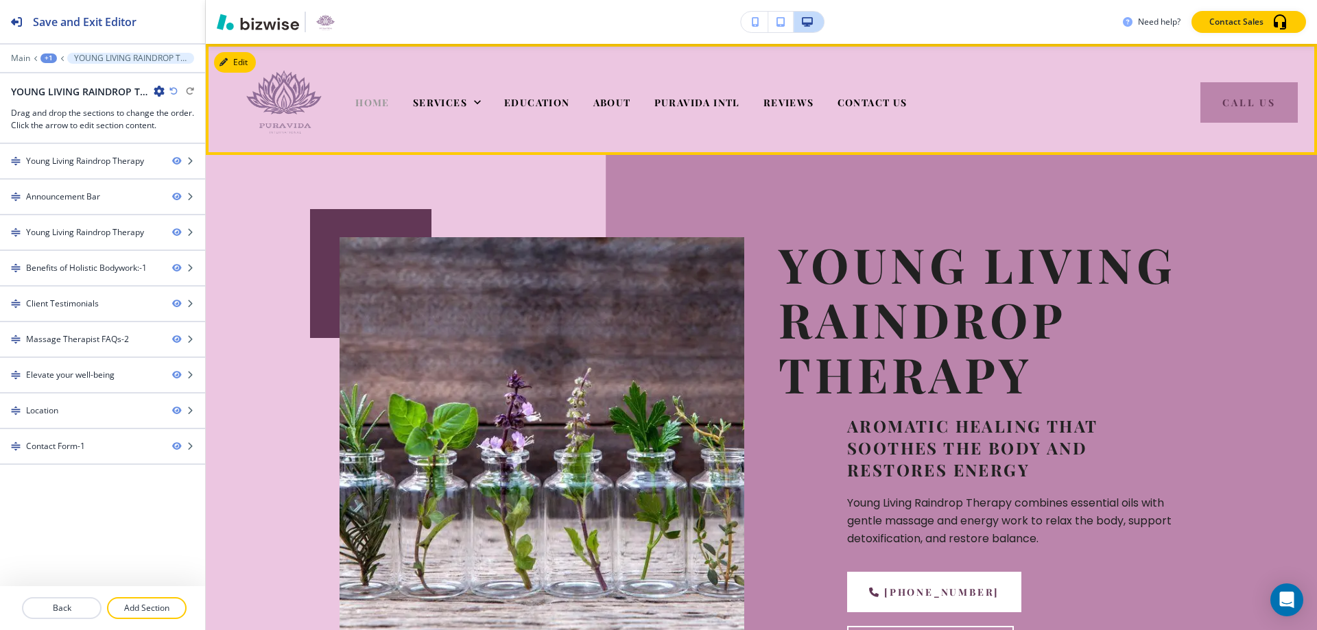
click at [366, 96] on span "HOME" at bounding box center [372, 102] width 34 height 13
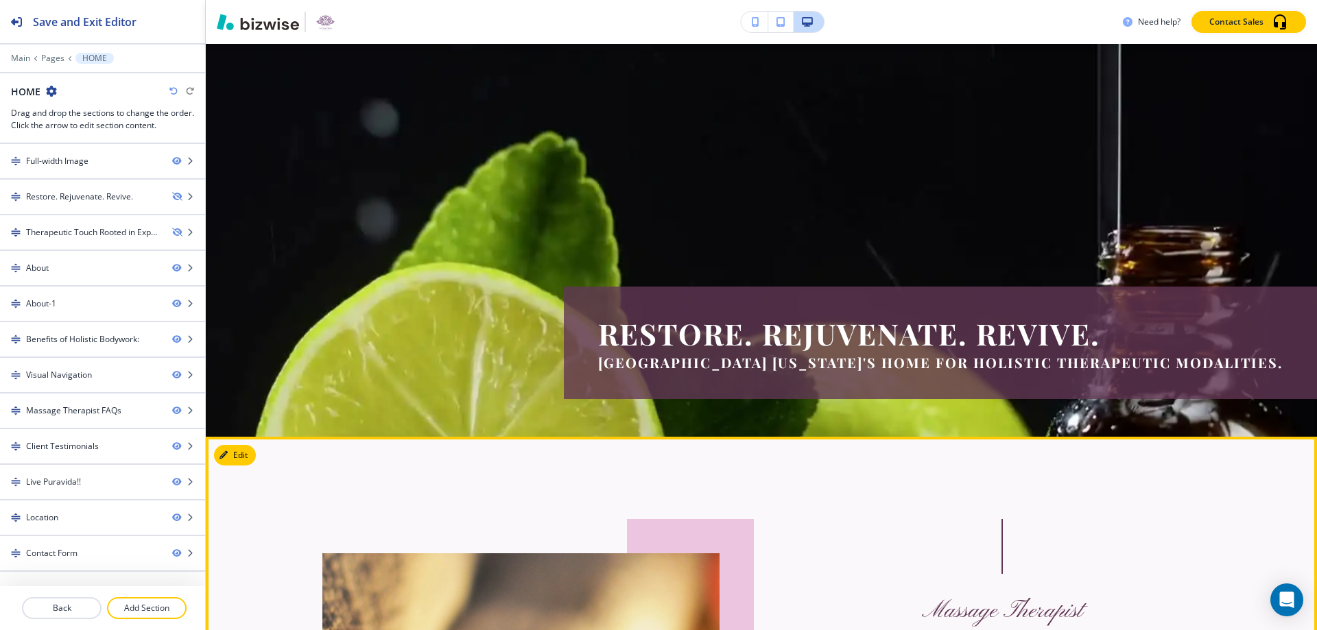
scroll to position [274, 0]
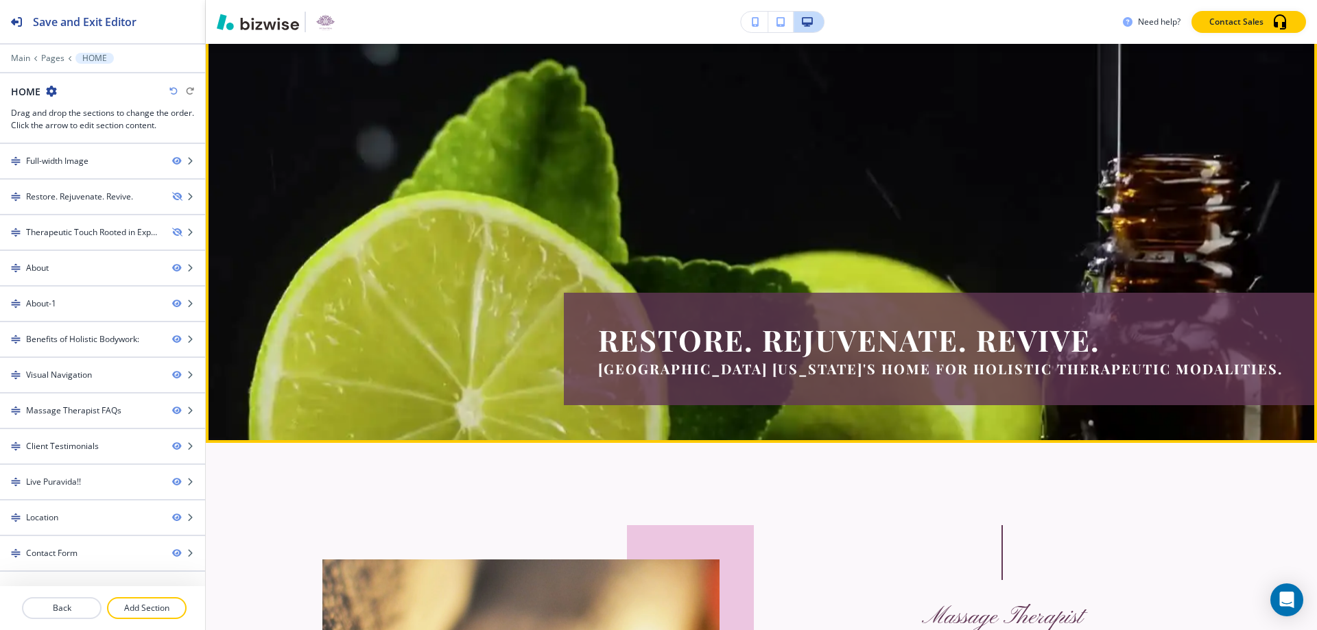
click at [998, 274] on video at bounding box center [761, 229] width 1445 height 803
